Goal: Task Accomplishment & Management: Complete application form

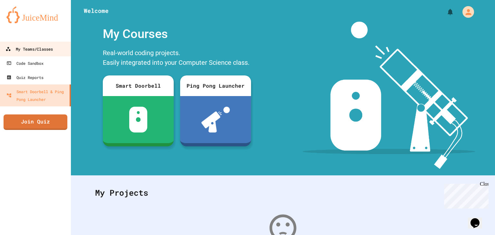
click at [27, 52] on div "My Teams/Classes" at bounding box center [28, 49] width 47 height 8
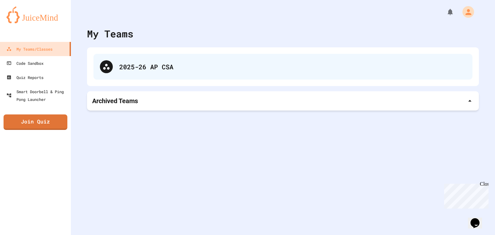
click at [135, 75] on div "2025-26 AP CSA" at bounding box center [282, 67] width 379 height 26
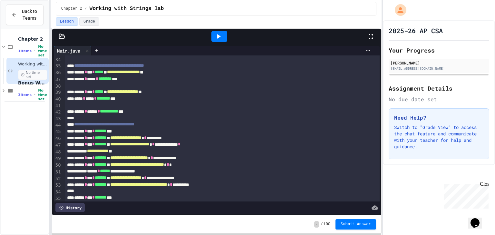
scroll to position [240, 0]
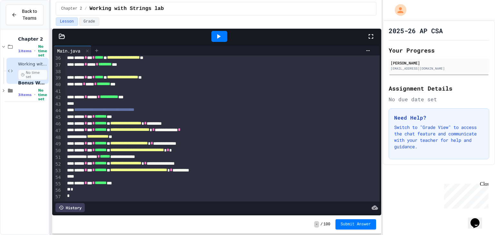
click at [98, 52] on icon at bounding box center [96, 50] width 5 height 5
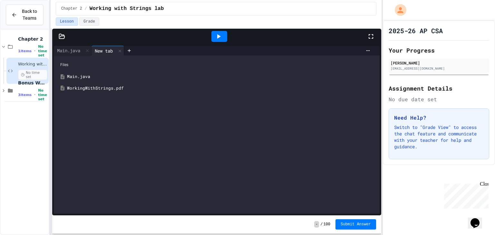
click at [101, 85] on div "WorkingWithStrings.pdf" at bounding box center [221, 88] width 309 height 6
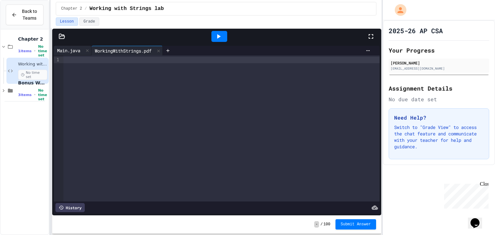
click at [74, 48] on div "Main.java" at bounding box center [69, 50] width 30 height 7
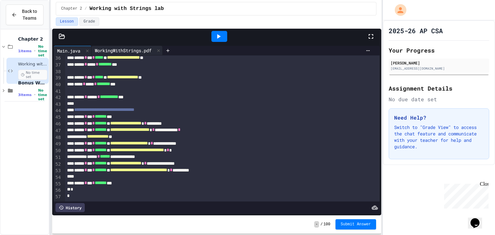
click at [109, 51] on div "WorkingWithStrings.pdf" at bounding box center [123, 50] width 63 height 7
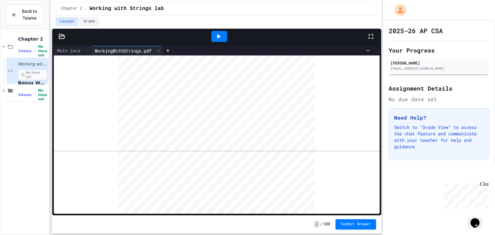
scroll to position [206, 0]
click at [75, 47] on div "Main.java" at bounding box center [69, 50] width 30 height 7
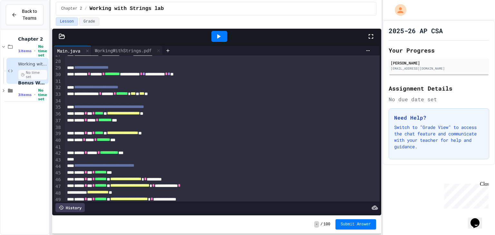
scroll to position [232, 0]
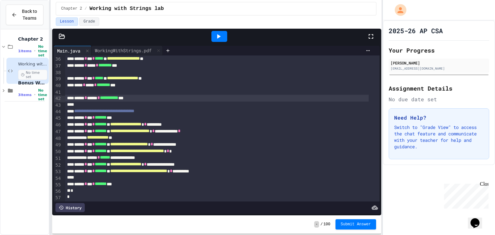
click at [151, 100] on div "**********" at bounding box center [217, 98] width 304 height 7
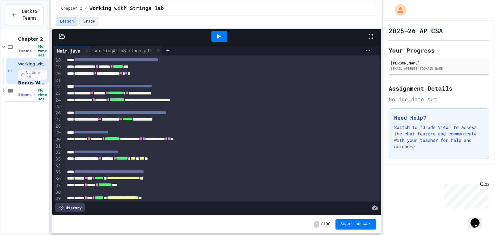
scroll to position [51, 0]
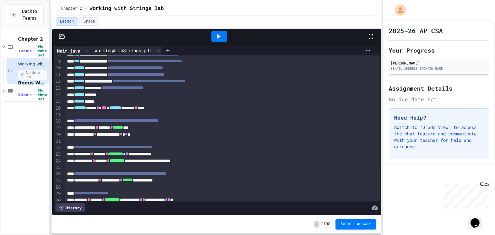
click at [123, 50] on div "WorkingWithStrings.pdf" at bounding box center [123, 50] width 63 height 7
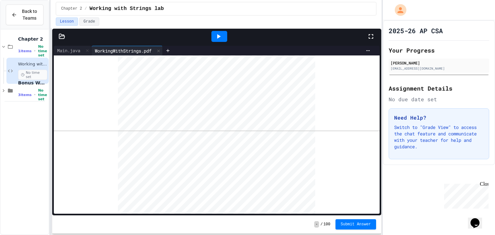
scroll to position [181, 0]
click at [67, 51] on div "Main.java" at bounding box center [69, 50] width 30 height 7
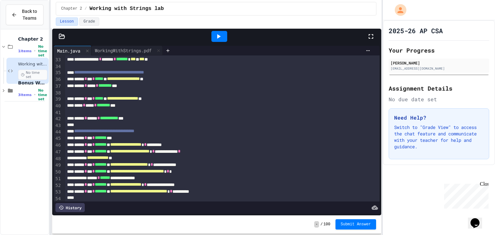
scroll to position [189, 0]
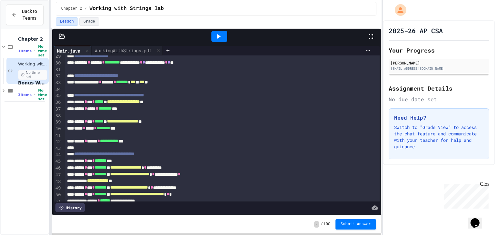
click at [148, 140] on div "**********" at bounding box center [217, 141] width 304 height 7
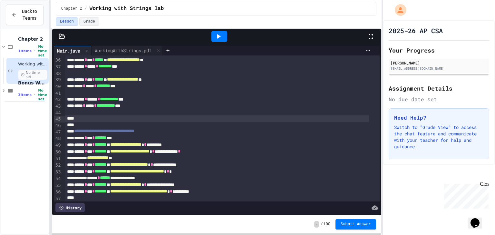
scroll to position [232, 0]
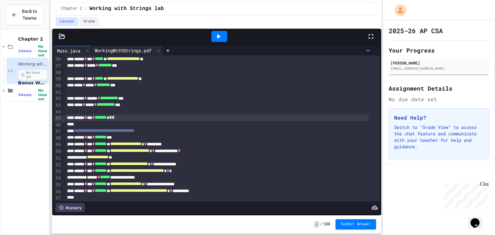
click at [107, 48] on div "WorkingWithStrings.pdf" at bounding box center [123, 50] width 63 height 7
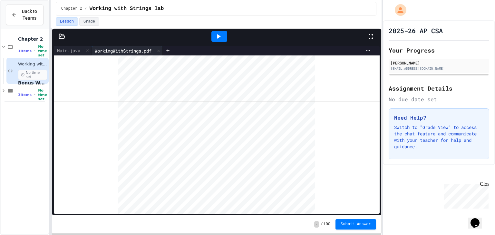
scroll to position [284, 0]
click at [71, 52] on div "Main.java" at bounding box center [69, 50] width 30 height 7
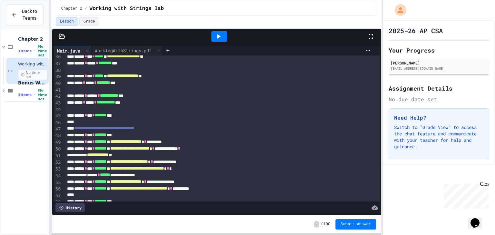
scroll to position [260, 0]
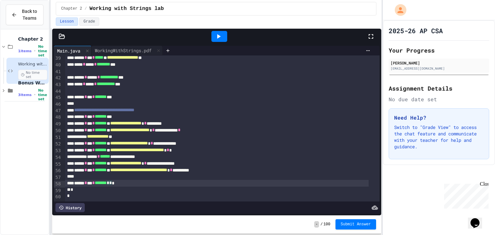
click at [125, 180] on div "****** * *** * ******* * * *" at bounding box center [217, 183] width 304 height 7
click at [123, 180] on div "****** * *** * ******* * * *" at bounding box center [217, 183] width 304 height 7
drag, startPoint x: 132, startPoint y: 176, endPoint x: 93, endPoint y: 179, distance: 39.8
click at [76, 180] on div "****** * *** * ******* ***" at bounding box center [217, 183] width 304 height 7
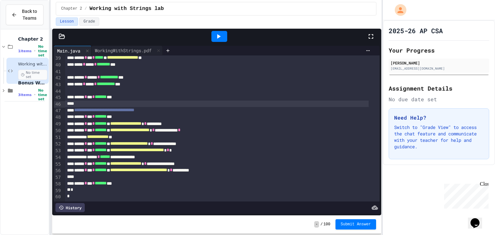
click at [110, 101] on div at bounding box center [217, 104] width 304 height 6
click at [126, 94] on div "****** * *** * ******* **" at bounding box center [217, 97] width 304 height 7
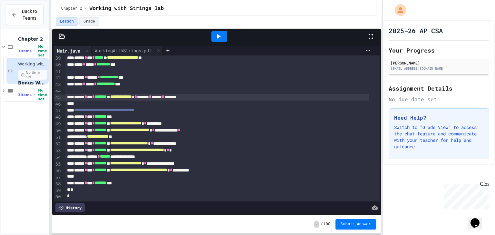
click at [241, 94] on div "**********" at bounding box center [217, 97] width 304 height 7
click at [223, 35] on div at bounding box center [219, 36] width 16 height 11
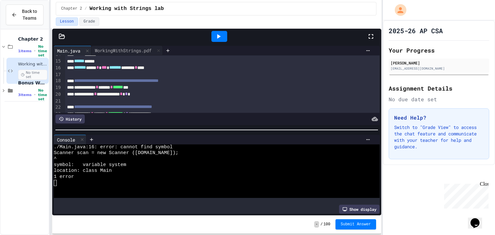
scroll to position [79, 0]
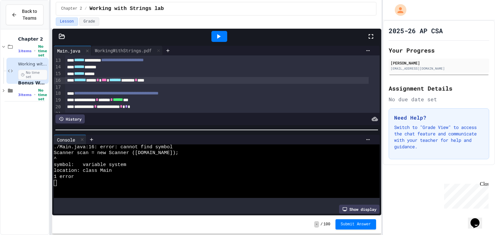
click at [151, 81] on div "******* **** * *** ******* ******* * ****" at bounding box center [217, 80] width 304 height 7
click at [149, 81] on div "******* **** * *** ******* ******* * ****" at bounding box center [217, 80] width 304 height 7
click at [223, 34] on div at bounding box center [219, 36] width 16 height 11
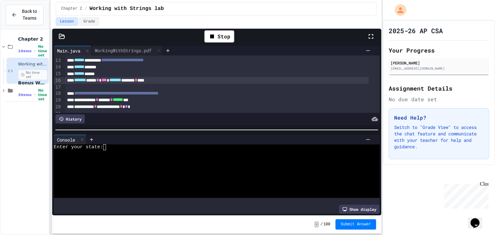
click at [140, 168] on div at bounding box center [212, 171] width 316 height 6
type textarea "***"
type textarea "*"
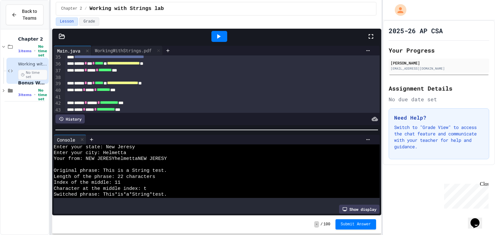
scroll to position [192, 0]
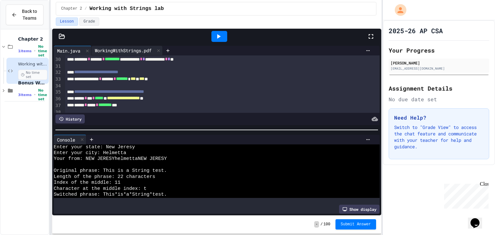
click at [107, 47] on div "WorkingWithStrings.pdf" at bounding box center [123, 50] width 63 height 7
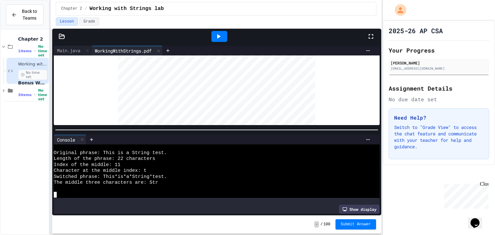
scroll to position [0, 0]
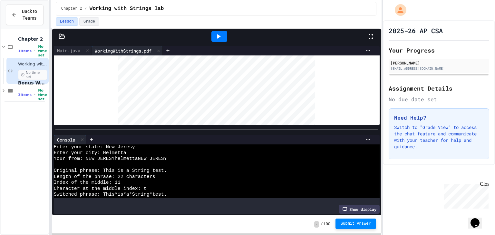
click at [358, 224] on span "Submit Answer" at bounding box center [356, 223] width 30 height 5
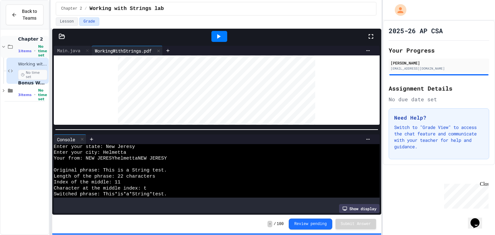
click at [27, 39] on span "Chapter 2" at bounding box center [32, 39] width 29 height 6
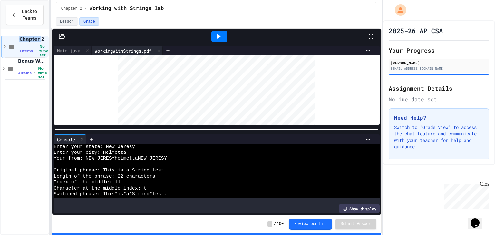
click at [27, 39] on span "Chapter 2" at bounding box center [33, 39] width 28 height 6
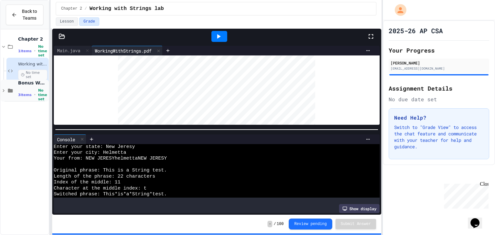
click at [21, 93] on span "3 items" at bounding box center [25, 95] width 14 height 4
click at [24, 108] on span "Bonus 1" at bounding box center [32, 107] width 29 height 5
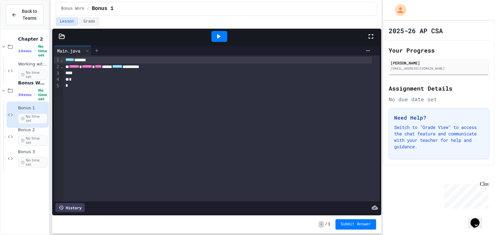
click at [100, 46] on div at bounding box center [97, 51] width 10 height 10
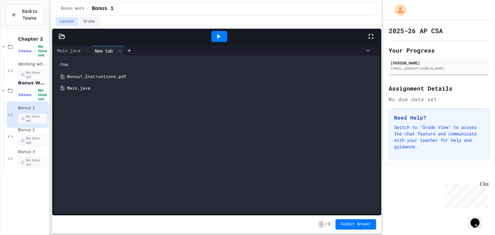
click at [84, 78] on div "Bonus1_Instructions.pdf" at bounding box center [221, 77] width 309 height 6
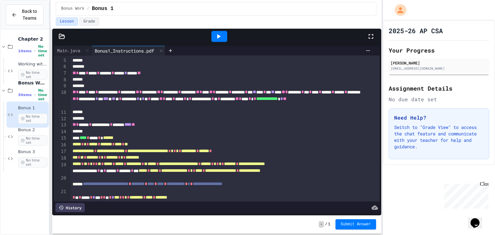
scroll to position [52, 0]
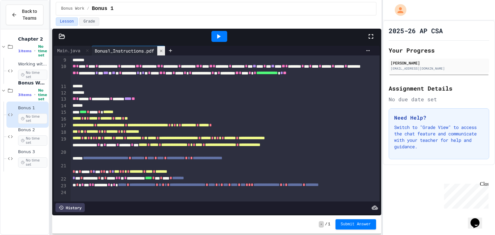
click at [163, 49] on icon at bounding box center [161, 51] width 5 height 5
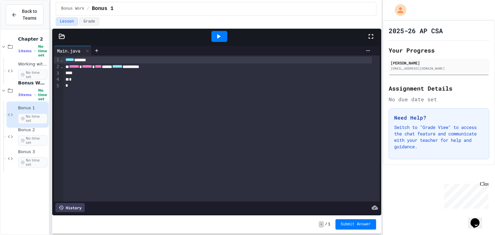
click at [58, 36] on div at bounding box center [61, 36] width 19 height 6
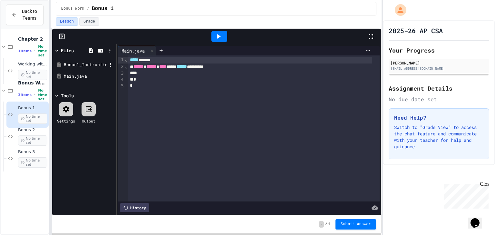
click at [75, 65] on div "Bonus1_Instructions.pdf" at bounding box center [85, 65] width 43 height 6
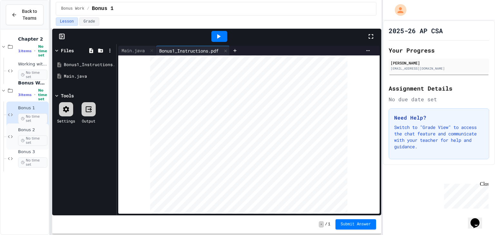
click at [28, 130] on span "Bonus 2" at bounding box center [32, 129] width 29 height 5
